Goal: Task Accomplishment & Management: Manage account settings

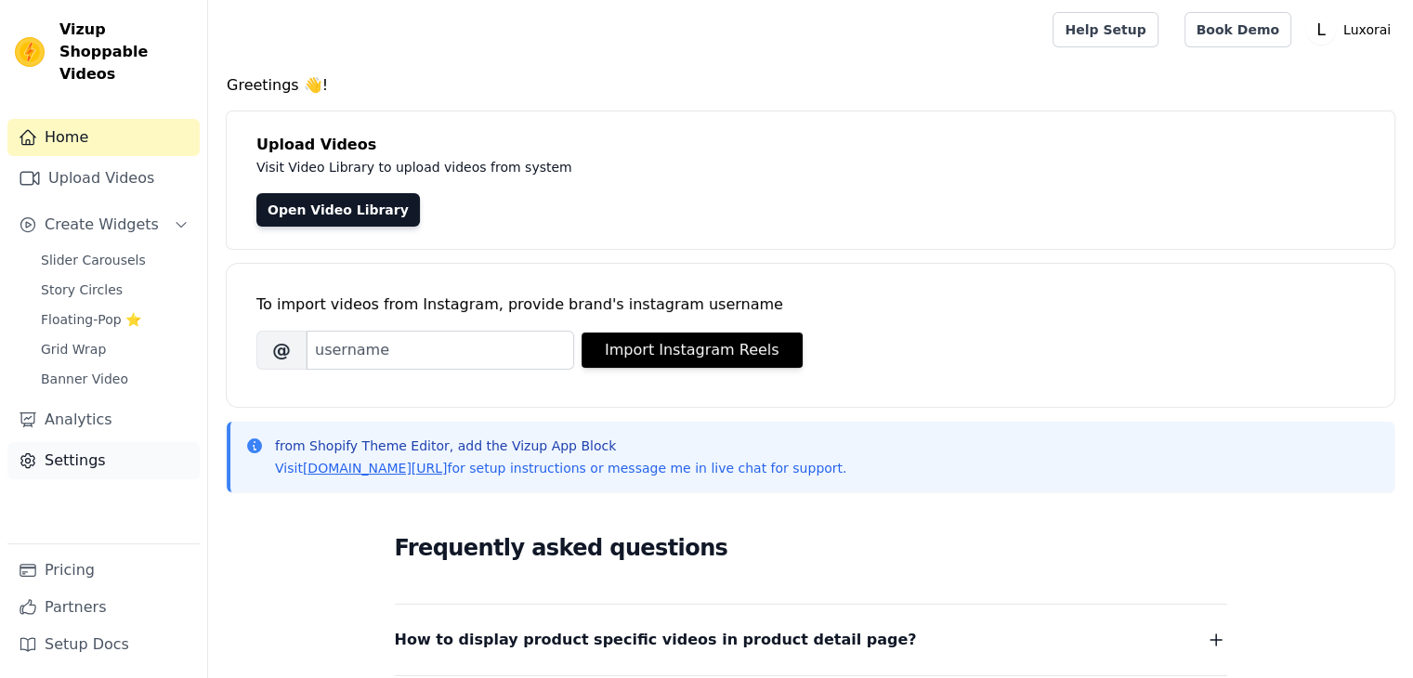
click at [79, 442] on link "Settings" at bounding box center [103, 460] width 192 height 37
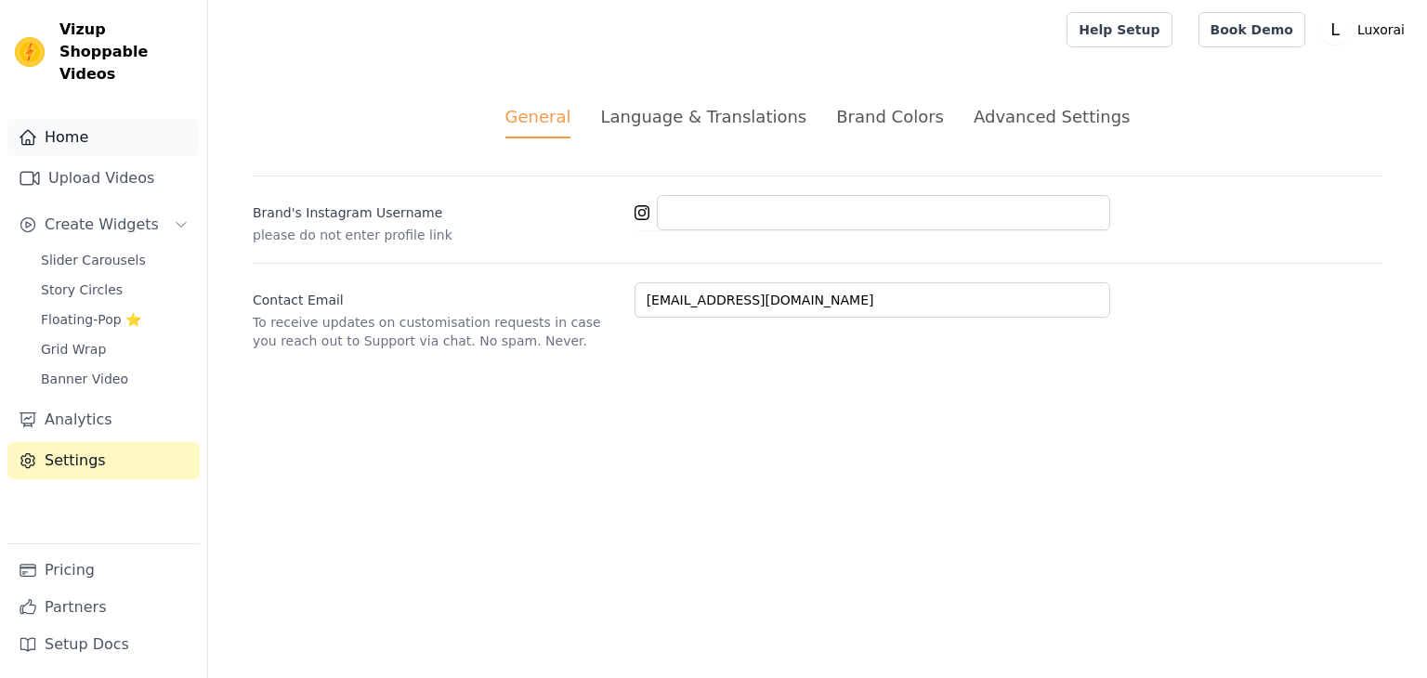
click at [69, 119] on link "Home" at bounding box center [103, 137] width 192 height 37
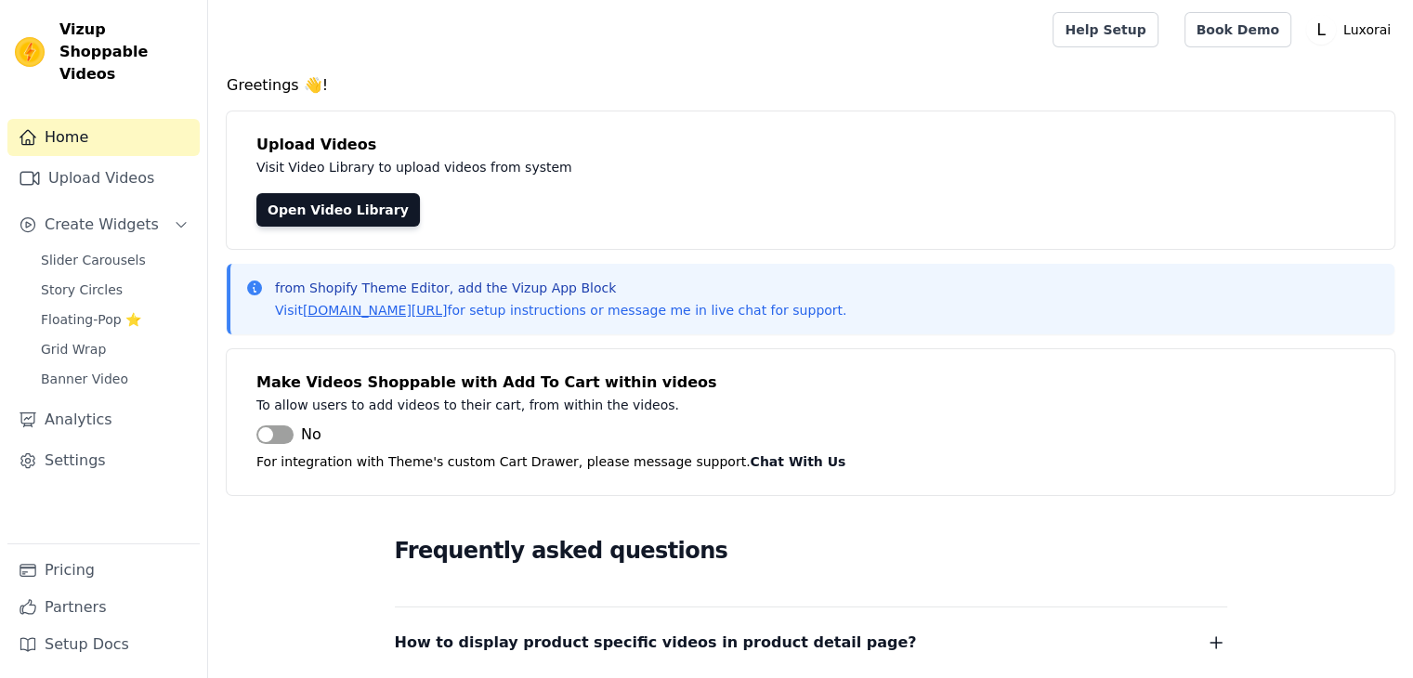
click at [69, 119] on link "Home" at bounding box center [103, 137] width 192 height 37
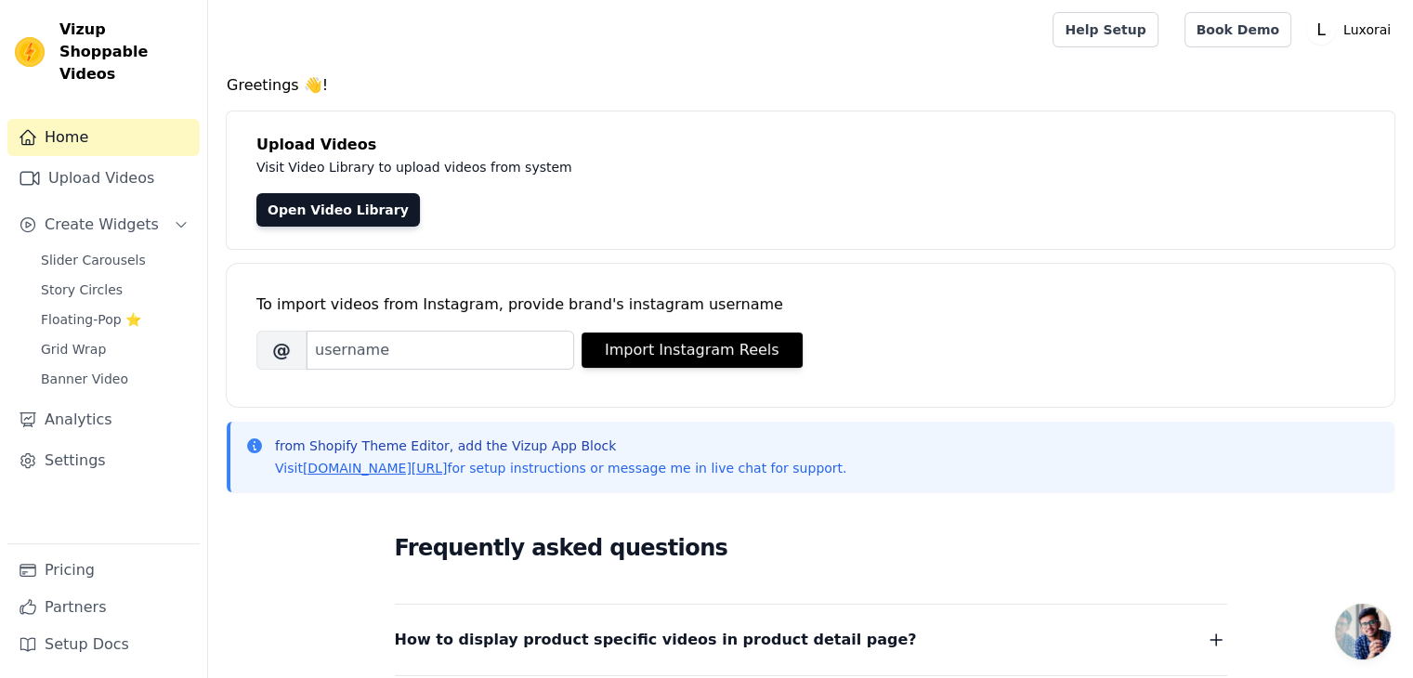
click at [92, 20] on span "Vizup Shoppable Videos" at bounding box center [125, 52] width 133 height 67
click at [33, 38] on img at bounding box center [30, 52] width 30 height 30
